Goal: Check status: Check status

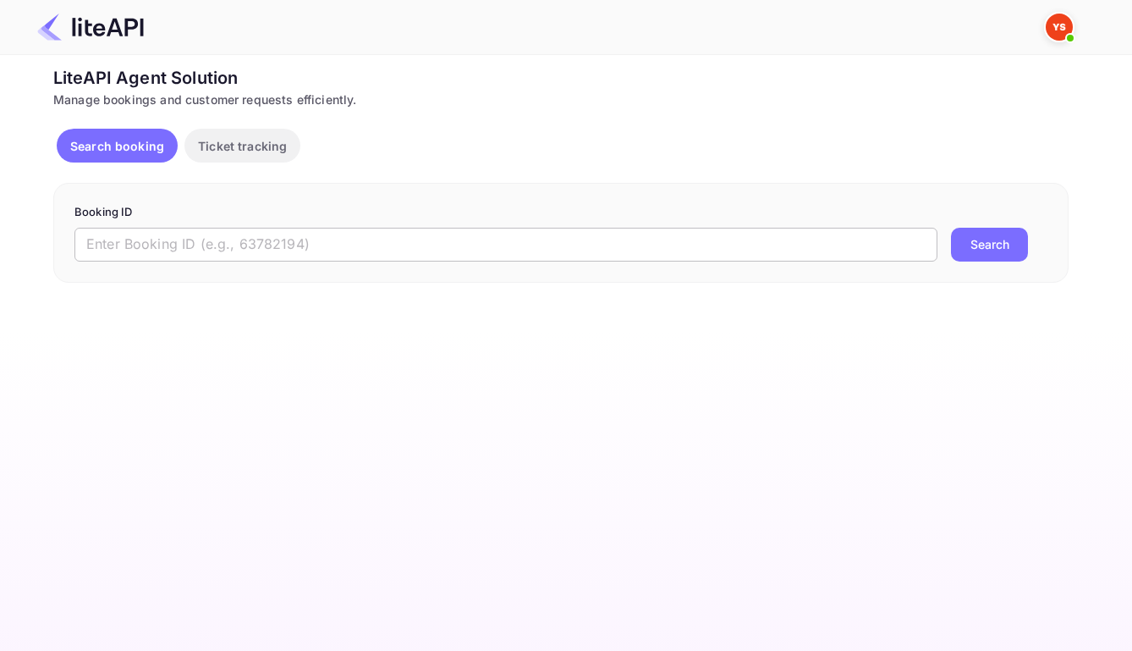
click at [618, 250] on input "text" at bounding box center [505, 245] width 863 height 34
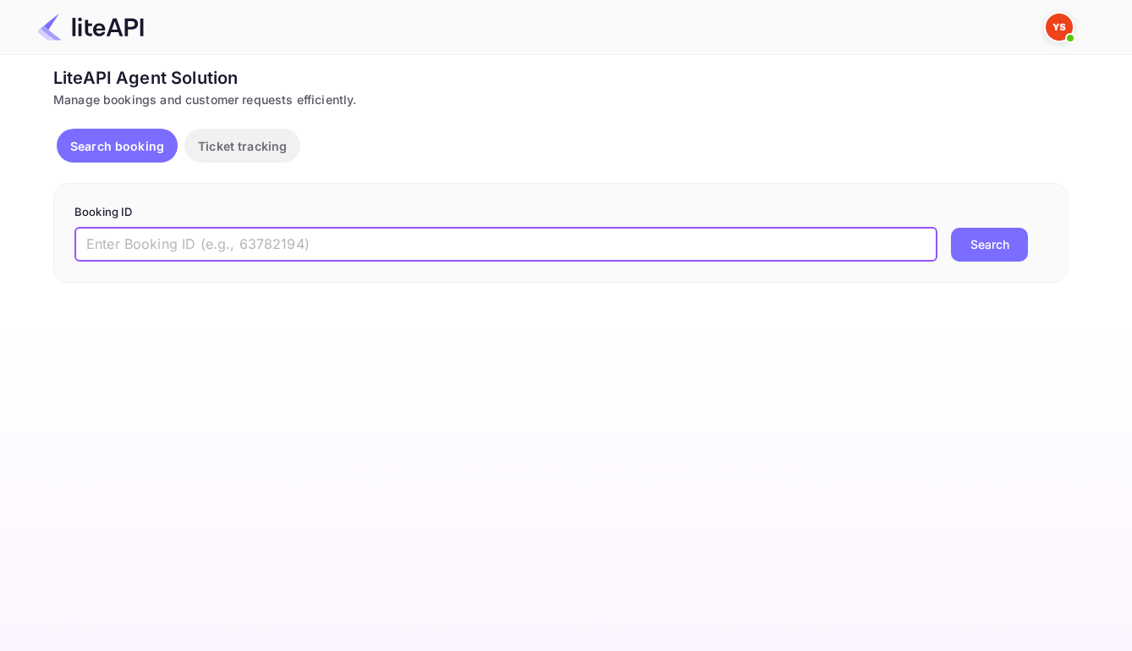
paste input "8990427"
type input "8990427"
click at [967, 253] on button "Search" at bounding box center [989, 245] width 77 height 34
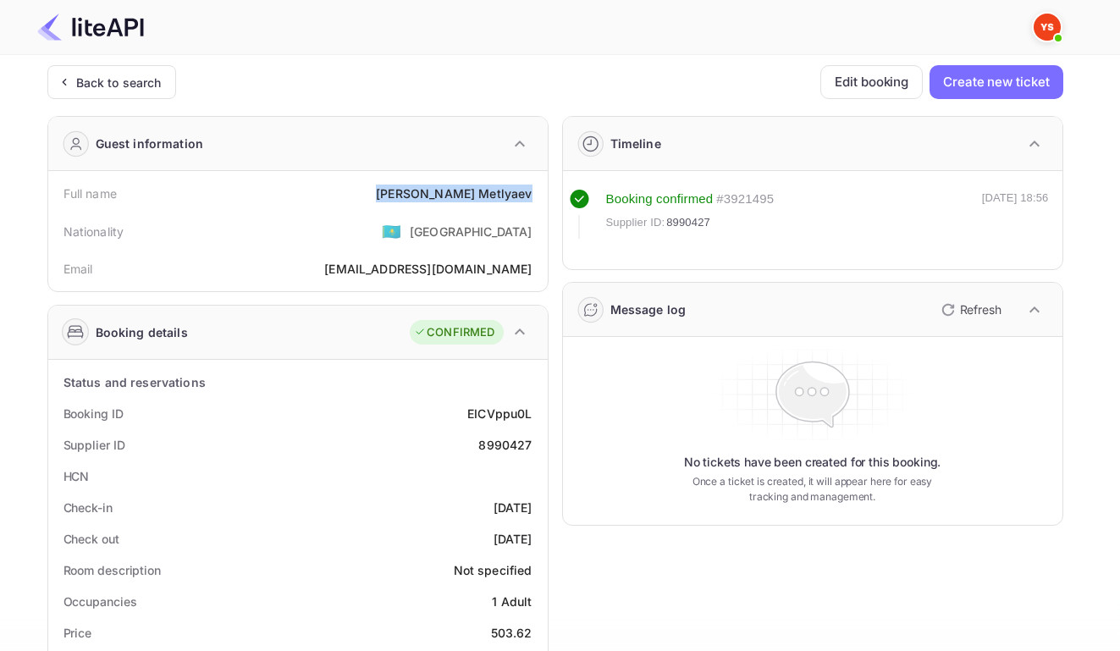
drag, startPoint x: 429, startPoint y: 196, endPoint x: 526, endPoint y: 197, distance: 97.3
click at [526, 197] on div "Full name [PERSON_NAME]" at bounding box center [298, 193] width 486 height 31
copy div "[PERSON_NAME]"
click at [499, 420] on div "EICVppu0L" at bounding box center [499, 414] width 64 height 18
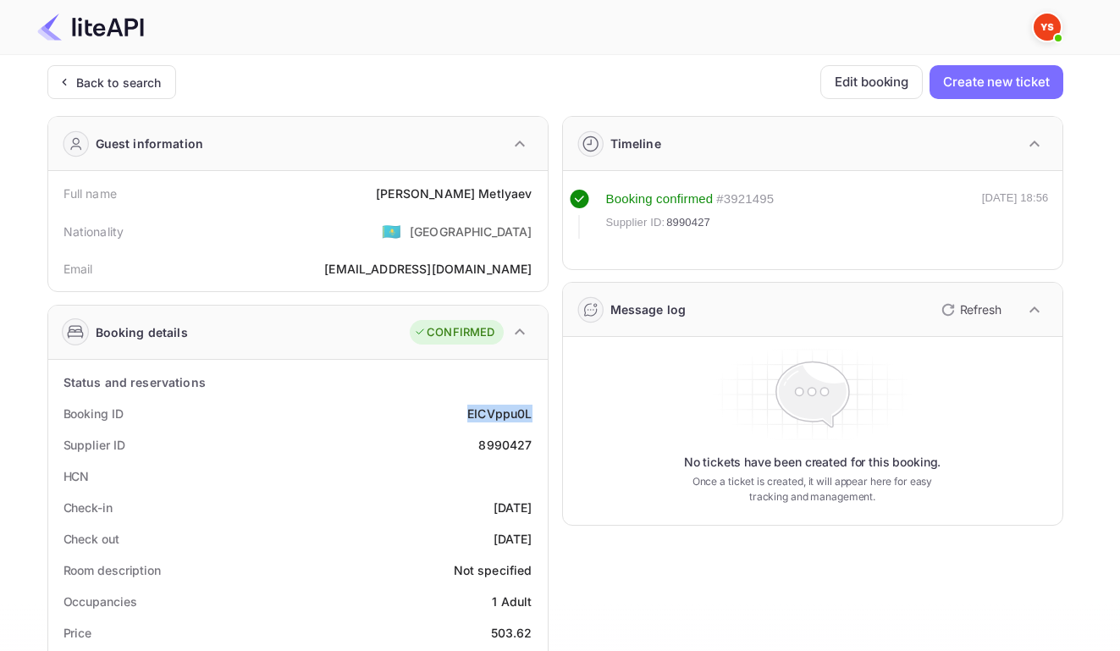
copy div "EICVppu0L"
click at [494, 454] on div "8990427" at bounding box center [504, 445] width 53 height 18
copy div "8990427"
